Goal: Navigation & Orientation: Go to known website

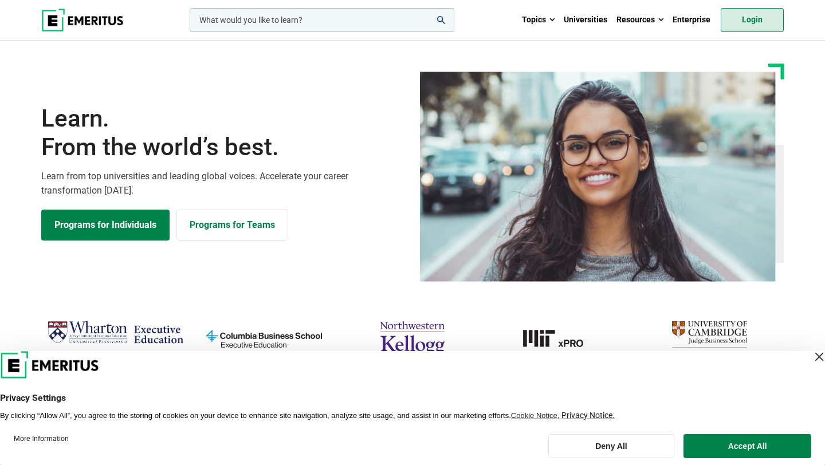
click at [738, 17] on link "Login" at bounding box center [752, 20] width 63 height 24
